Goal: Task Accomplishment & Management: Manage account settings

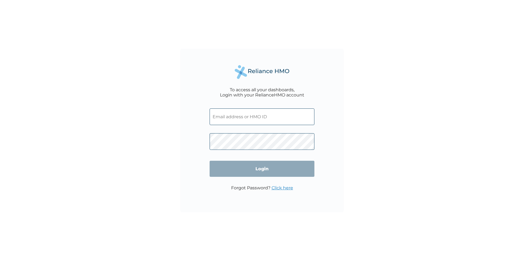
click at [222, 118] on input "text" at bounding box center [262, 117] width 105 height 17
type input "catherineezeh@enyata.com"
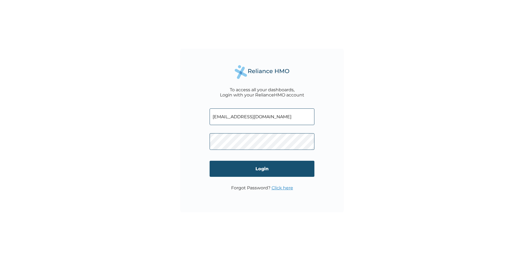
click at [234, 161] on input "Login" at bounding box center [262, 169] width 105 height 16
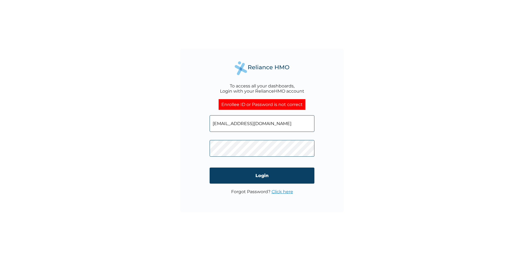
click at [238, 123] on input "catherineezeh@enyata.com" at bounding box center [262, 123] width 105 height 17
click at [236, 177] on input "Login" at bounding box center [262, 176] width 105 height 16
click at [278, 193] on link "Click here" at bounding box center [282, 191] width 22 height 5
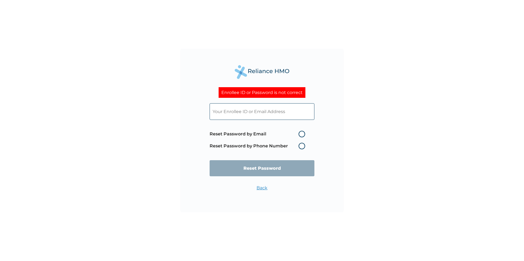
click at [236, 112] on input "text" at bounding box center [262, 111] width 105 height 17
paste input "catherineezeh@enyata.com"
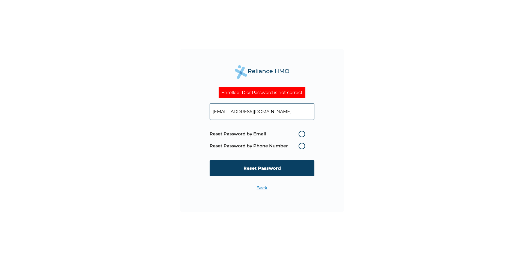
type input "catherineezeh@enyata.com"
click at [301, 133] on label "Reset Password by Email" at bounding box center [259, 134] width 98 height 7
click at [300, 133] on input "Reset Password by Email" at bounding box center [295, 134] width 9 height 9
radio input "true"
click at [257, 166] on input "Reset Password" at bounding box center [262, 168] width 105 height 16
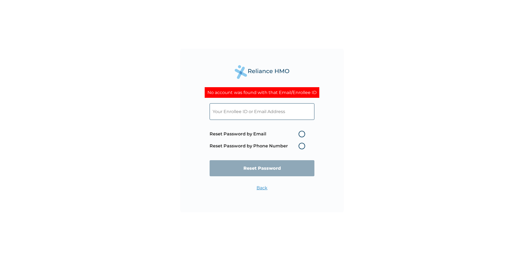
click at [300, 146] on label "Reset Password by Phone Number" at bounding box center [259, 146] width 98 height 7
click at [301, 145] on label "Reset Password by Phone Number" at bounding box center [259, 146] width 98 height 7
click at [225, 109] on input "text" at bounding box center [262, 111] width 105 height 17
paste input "catherineezeh@enyata.com"
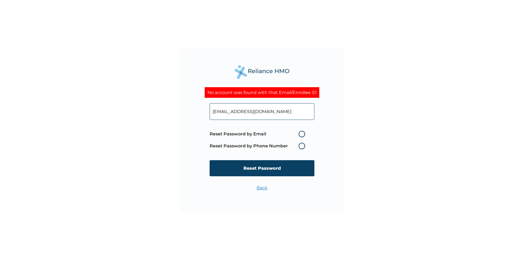
type input "catherineezeh@enyata.com"
click at [299, 145] on label "Reset Password by Phone Number" at bounding box center [259, 146] width 98 height 7
click at [302, 145] on label "Reset Password by Phone Number" at bounding box center [259, 146] width 98 height 7
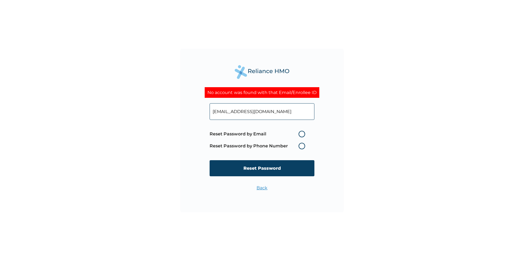
click at [302, 133] on label "Reset Password by Email" at bounding box center [259, 134] width 98 height 7
click at [300, 133] on input "Reset Password by Email" at bounding box center [295, 134] width 9 height 9
radio input "true"
click at [298, 146] on label "Reset Password by Phone Number" at bounding box center [259, 146] width 98 height 7
click at [301, 145] on label "Reset Password by Phone Number" at bounding box center [259, 146] width 98 height 7
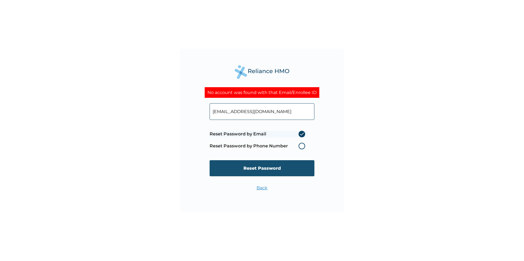
click at [263, 166] on input "Reset Password" at bounding box center [262, 168] width 105 height 16
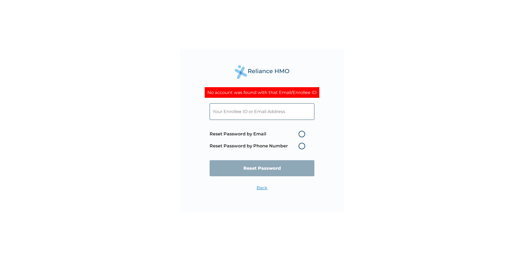
click at [220, 112] on input "text" at bounding box center [262, 111] width 105 height 17
paste input "ENY/10163/A"
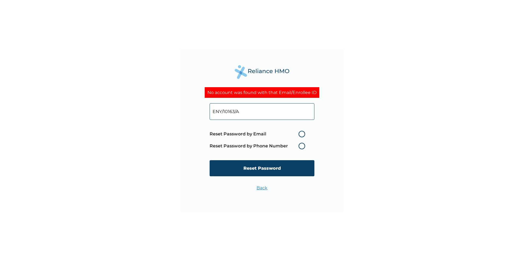
type input "ENY/10163/A"
click at [260, 184] on div "ENY/10163/A Reset Password by Email Reset Password by Phone Number Reset Passwo…" at bounding box center [262, 142] width 105 height 88
click at [259, 189] on link "Back" at bounding box center [261, 187] width 11 height 5
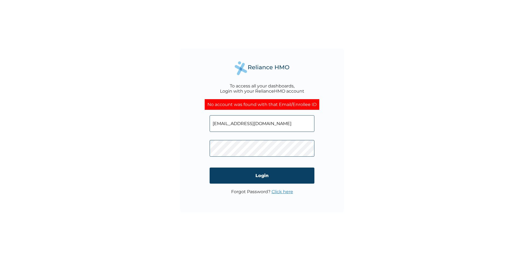
click at [226, 123] on input "catherineezeh@enyata.com" at bounding box center [262, 123] width 105 height 17
paste input "ENY/10163/A"
type input "ENY/10163/A"
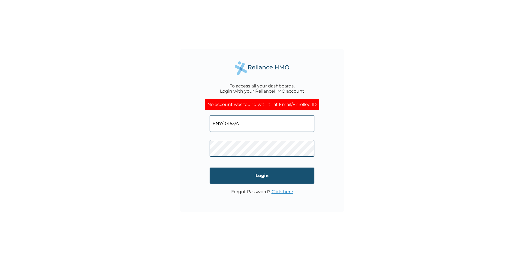
click at [234, 171] on input "Login" at bounding box center [262, 176] width 105 height 16
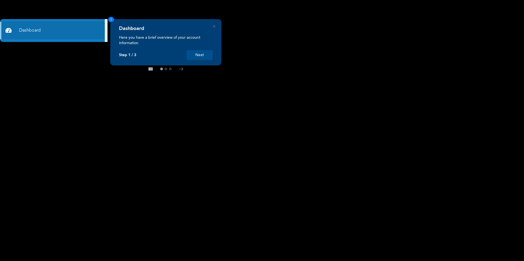
click at [202, 56] on button "Next" at bounding box center [200, 55] width 26 height 10
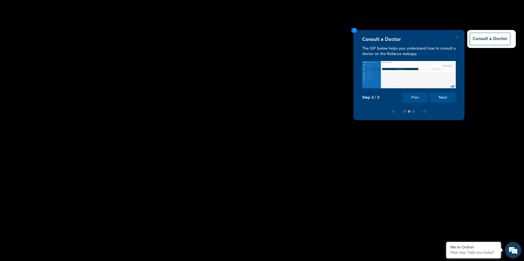
click at [444, 100] on button "Next" at bounding box center [443, 98] width 26 height 10
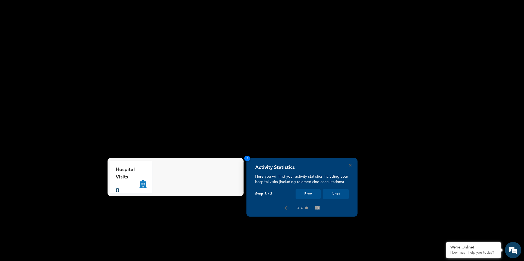
click at [336, 194] on button "Next" at bounding box center [336, 194] width 26 height 10
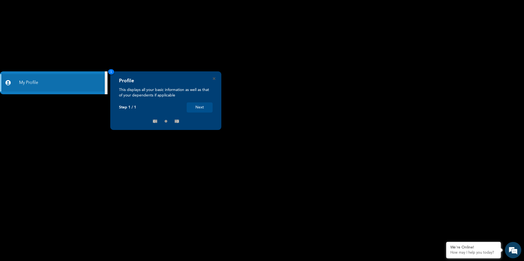
click at [196, 109] on button "Next" at bounding box center [200, 108] width 26 height 10
